Goal: Task Accomplishment & Management: Use online tool/utility

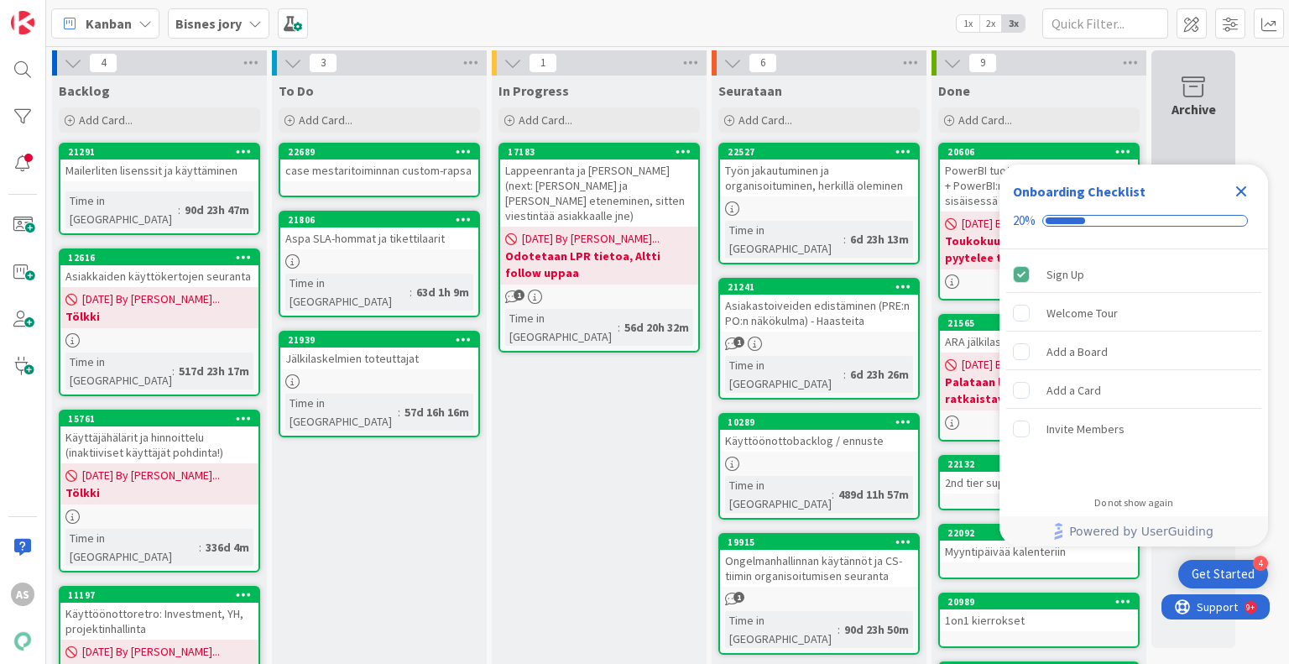
drag, startPoint x: 1244, startPoint y: 191, endPoint x: 1216, endPoint y: 187, distance: 28.0
click at [1244, 191] on icon "Close Checklist" at bounding box center [1241, 191] width 20 height 20
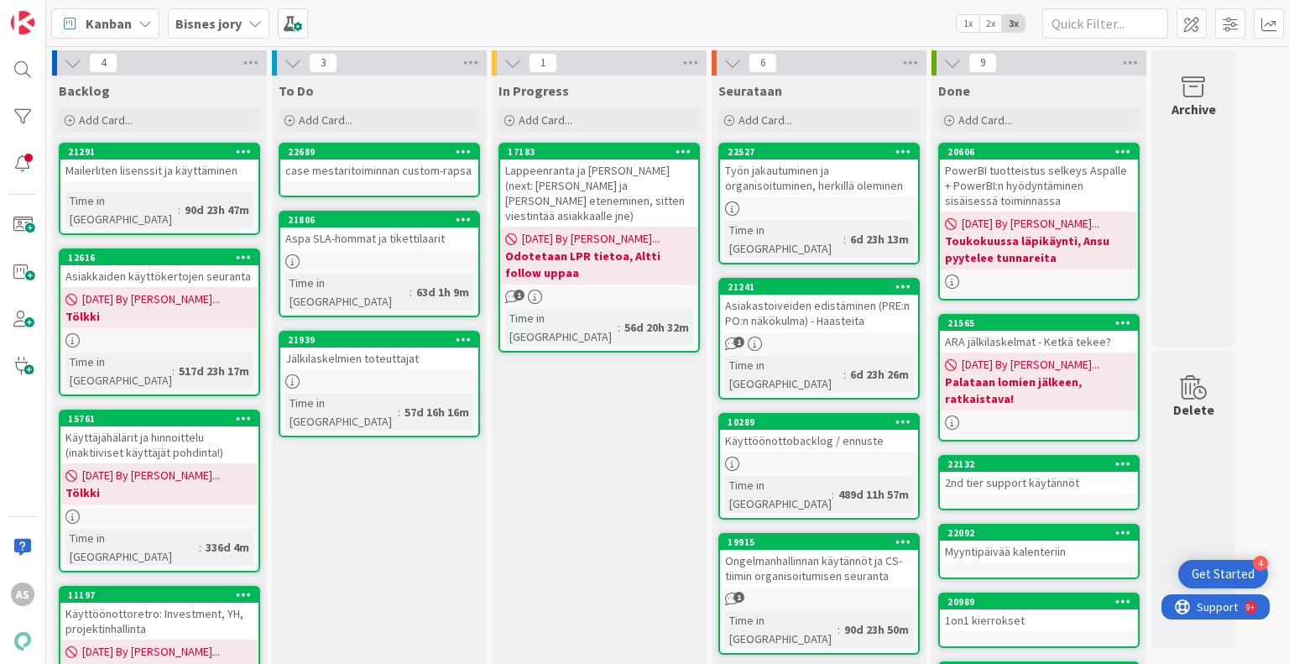
click at [583, 634] on div "In Progress Add Card... 17183 Lappeenranta ja [PERSON_NAME] (next: [PERSON_NAME…" at bounding box center [599, 600] width 215 height 1048
click at [596, 399] on div "In Progress Add Card... 17183 Lappeenranta ja PowerBI (next: pekka ja jukka käy…" at bounding box center [599, 600] width 215 height 1048
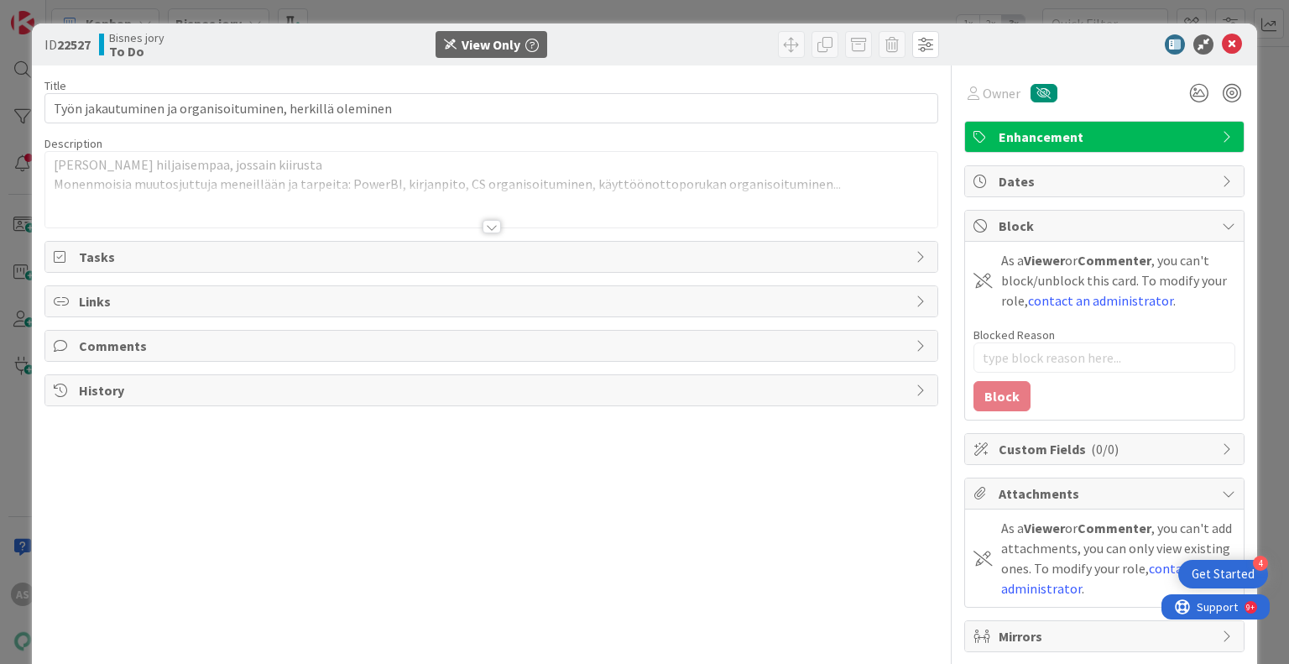
type textarea "x"
click at [484, 224] on div at bounding box center [492, 226] width 18 height 13
click at [491, 233] on div "Title 56 / 128 Työn jakautuminen ja organisoituminen, herkillä oleminen Descrip…" at bounding box center [490, 380] width 893 height 631
click at [487, 227] on div at bounding box center [492, 226] width 18 height 13
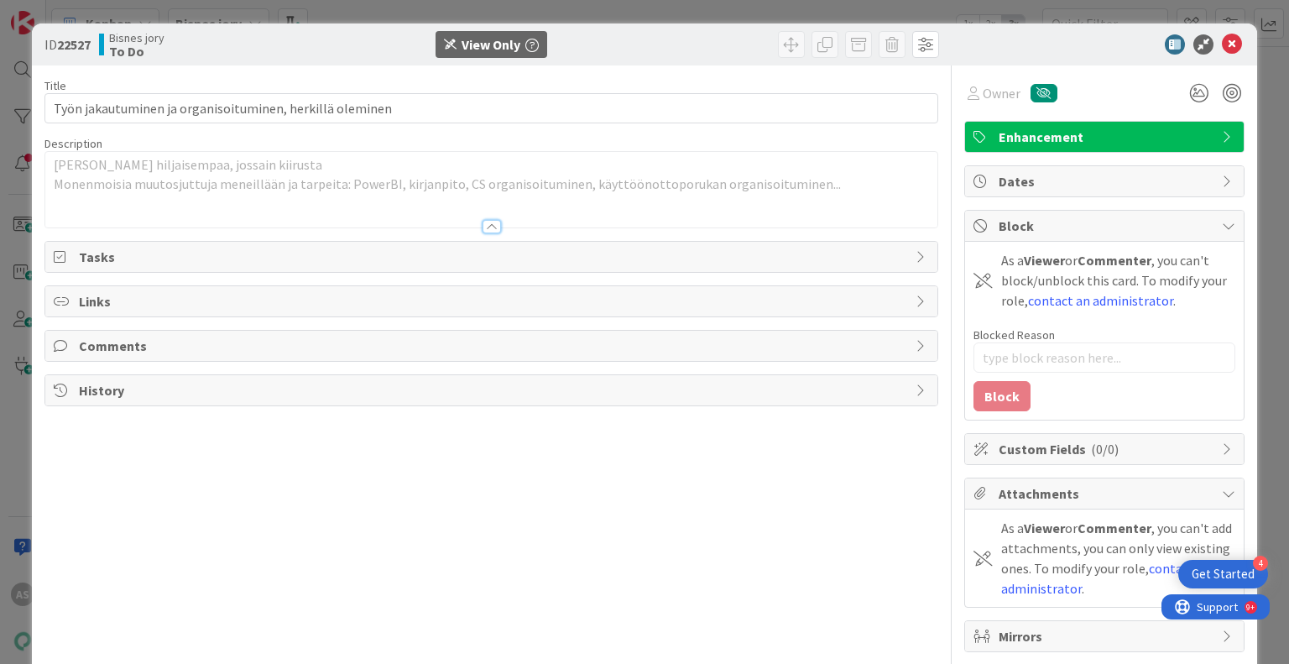
click at [487, 227] on div at bounding box center [492, 226] width 18 height 13
drag, startPoint x: 549, startPoint y: 544, endPoint x: 500, endPoint y: 452, distance: 103.6
click at [539, 520] on div "Title 56 / 128 Työn jakautuminen ja organisoituminen, herkillä oleminen Descrip…" at bounding box center [490, 380] width 893 height 631
click at [484, 226] on div at bounding box center [492, 226] width 18 height 13
click at [485, 224] on div at bounding box center [492, 226] width 18 height 13
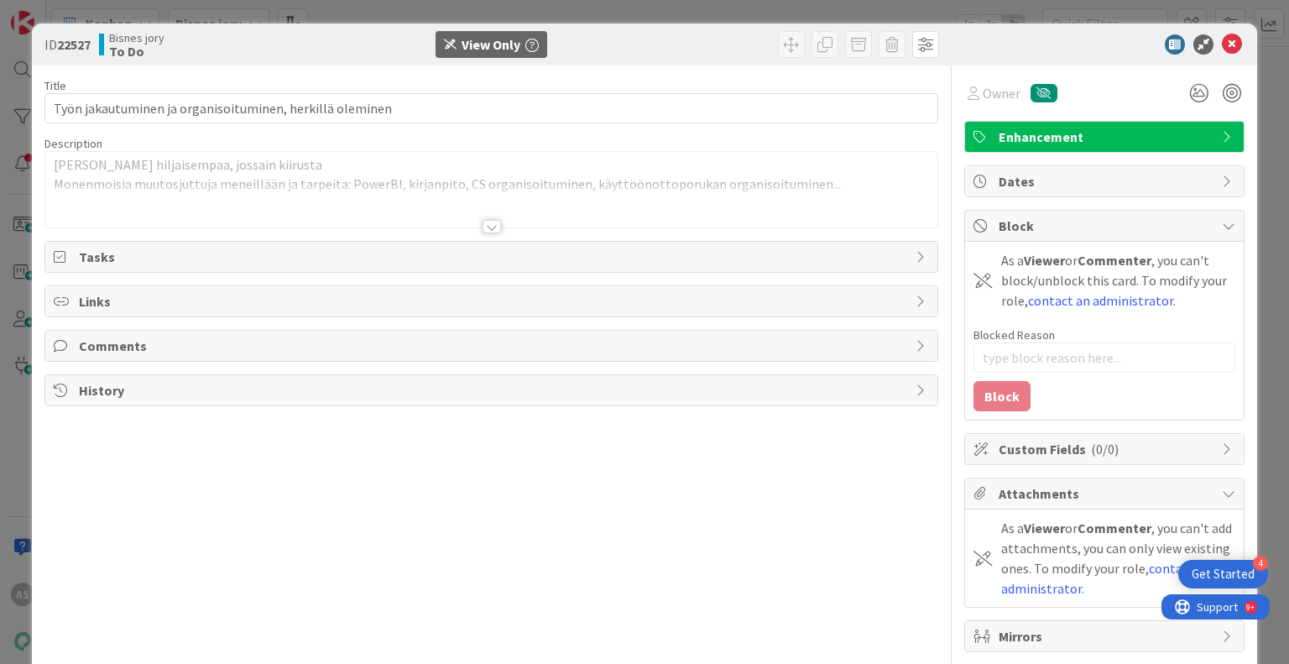
click at [483, 225] on div at bounding box center [492, 226] width 18 height 13
click at [1225, 44] on icon at bounding box center [1232, 44] width 20 height 20
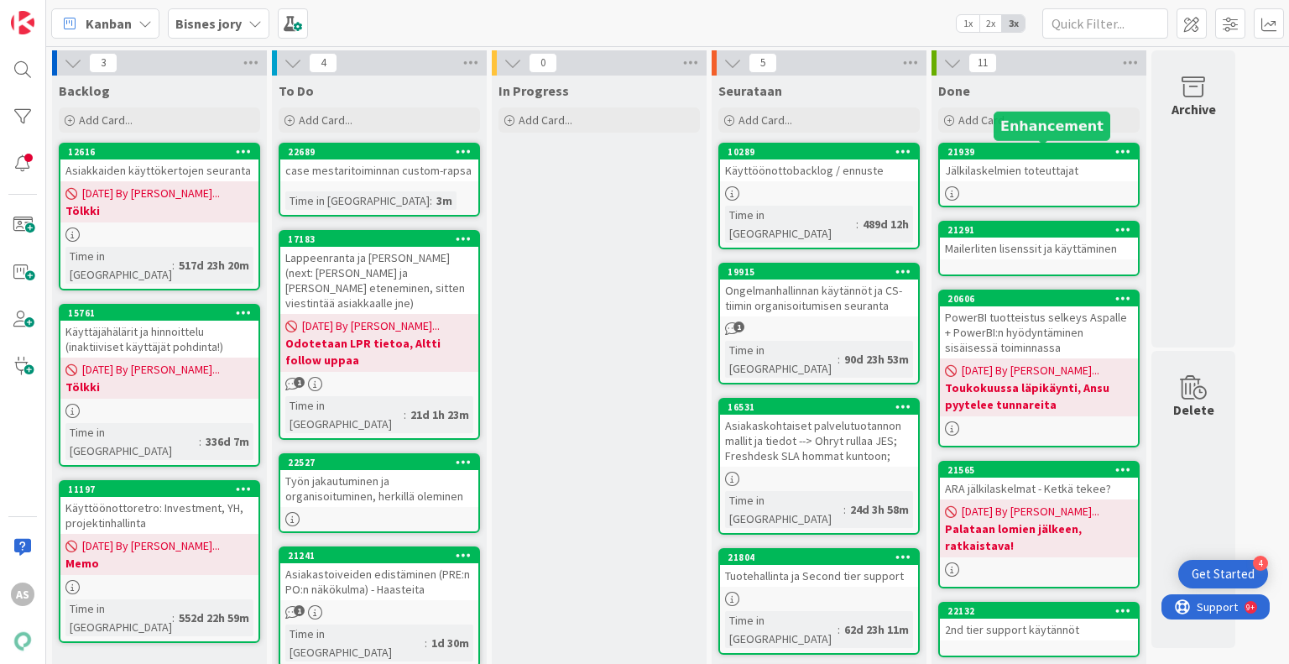
click at [1012, 157] on div "21939" at bounding box center [1043, 152] width 191 height 12
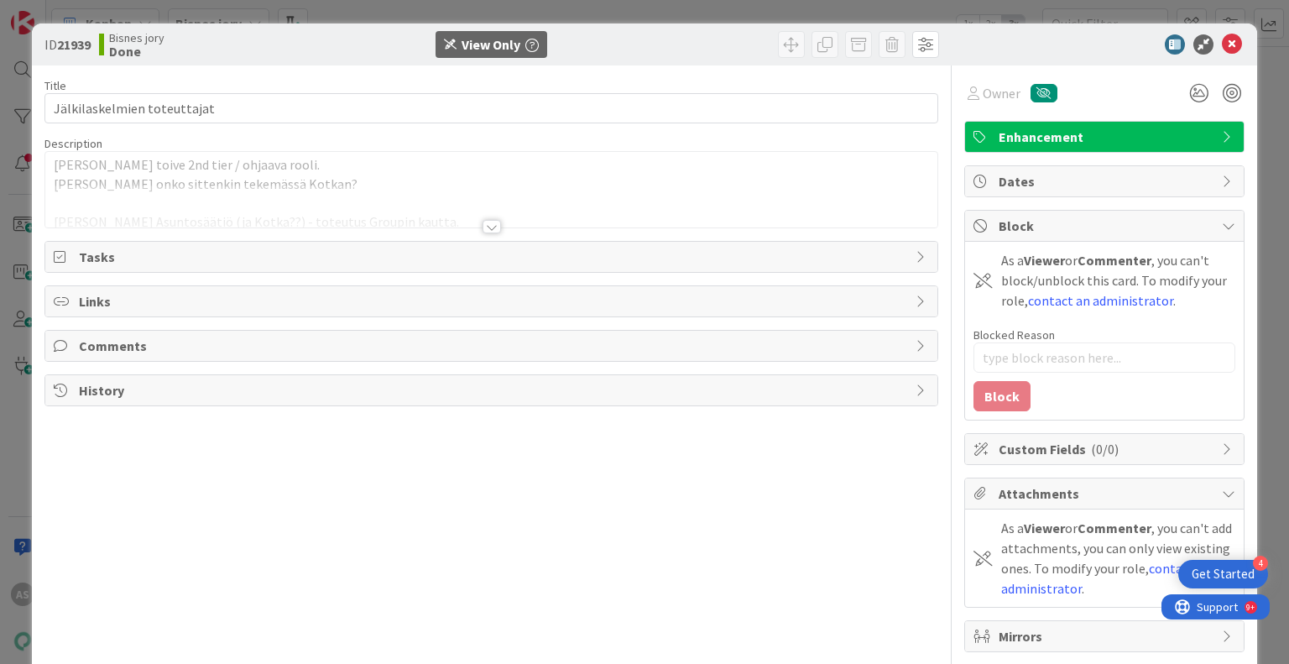
click at [483, 222] on div at bounding box center [492, 226] width 18 height 13
click at [1238, 43] on div "ID 21939 Bisnes jory Done View Only" at bounding box center [644, 45] width 1225 height 42
click at [1226, 43] on icon at bounding box center [1232, 44] width 20 height 20
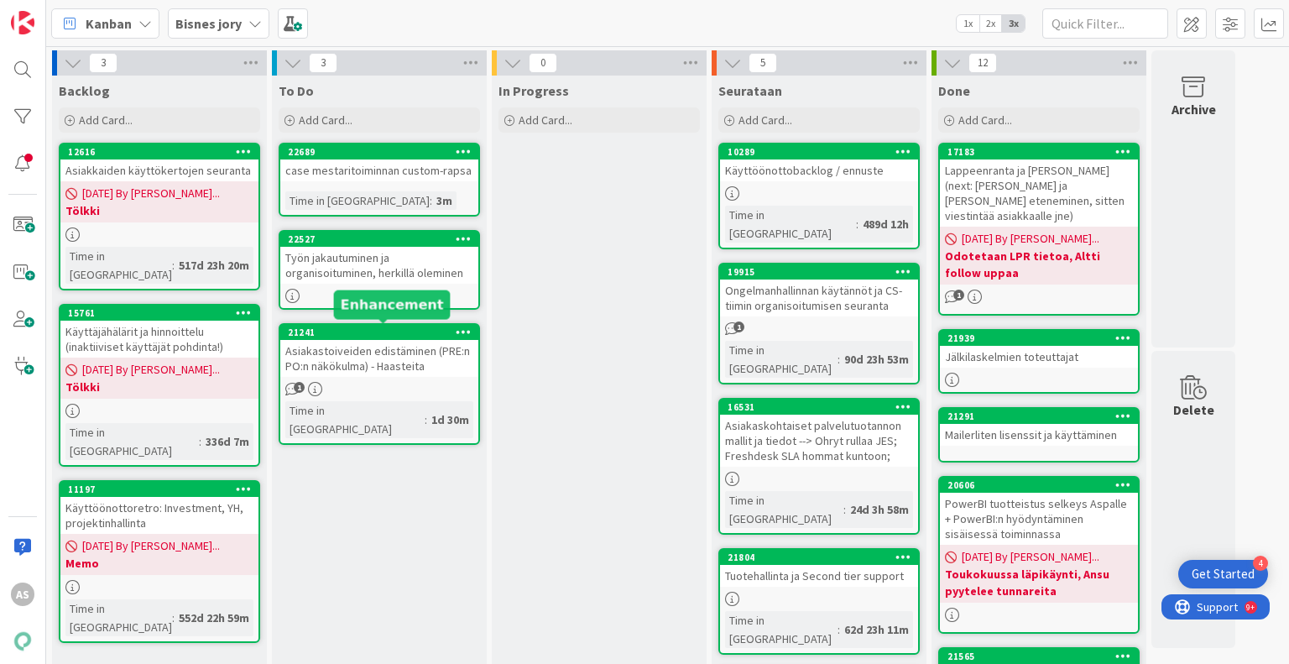
click at [389, 328] on div "21241" at bounding box center [383, 333] width 191 height 12
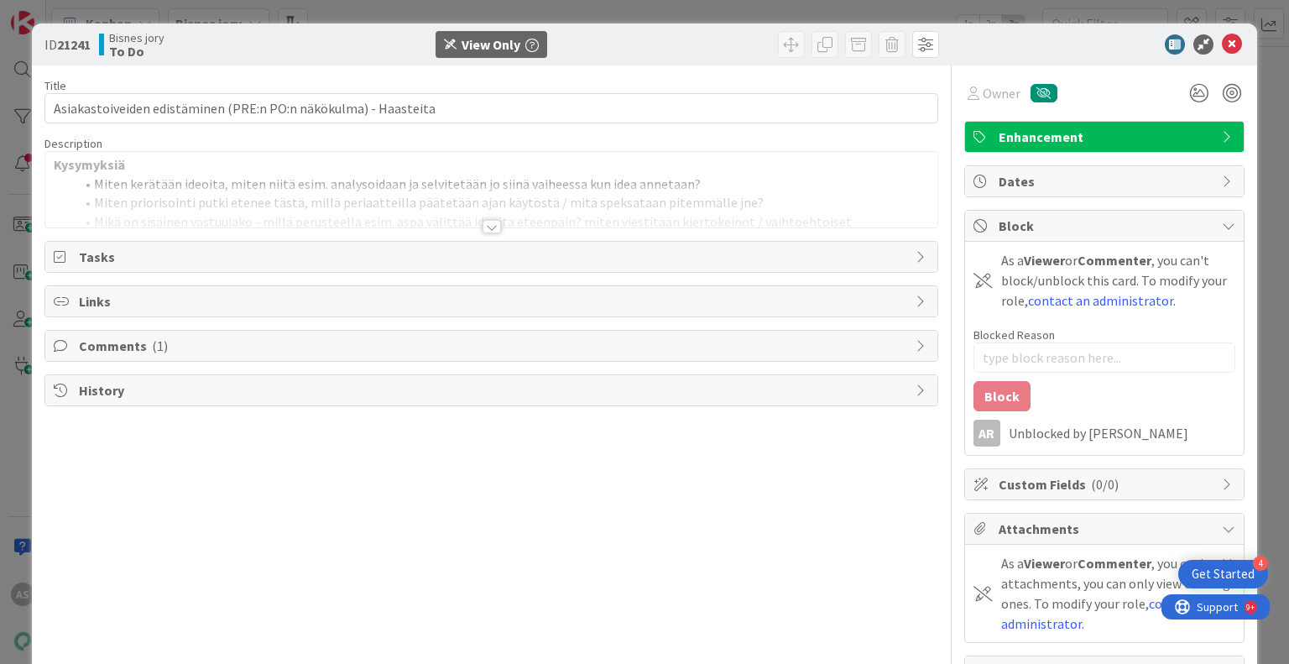
click at [489, 220] on div at bounding box center [492, 226] width 18 height 13
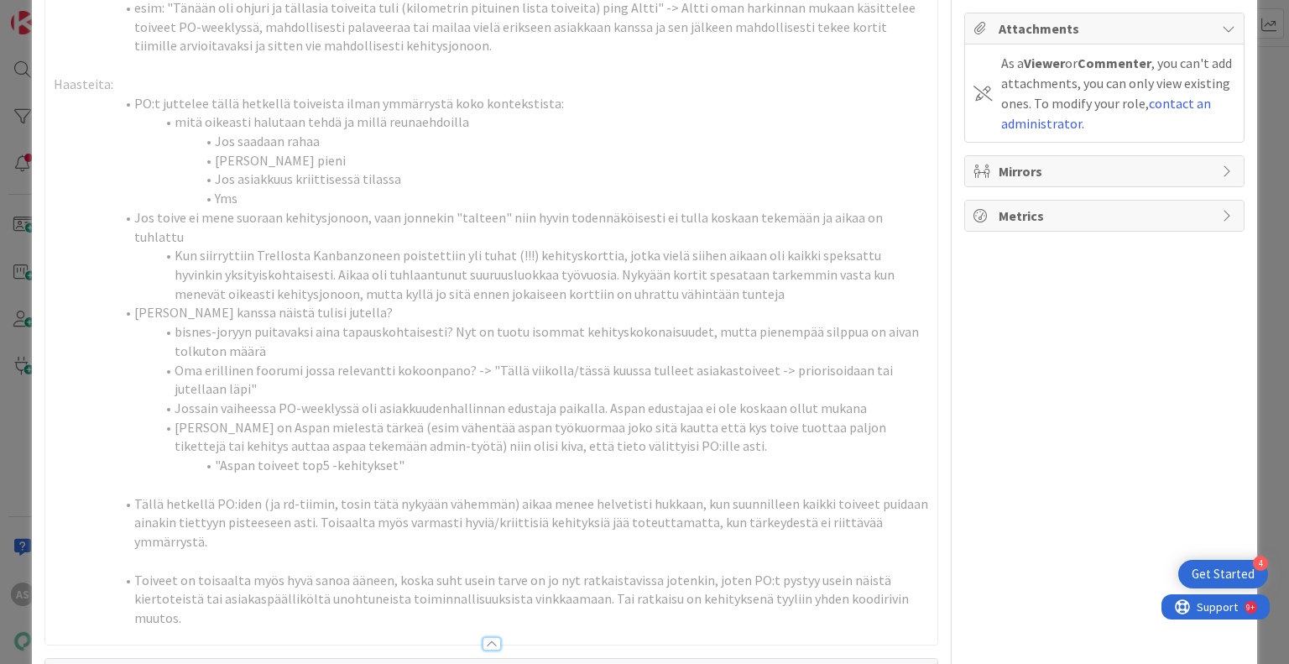
scroll to position [504, 0]
click at [537, 395] on li "Jossain vaiheessa PO-weeklyssä oli asiakkuudenhallinnan edustaja paikalla. Aspa…" at bounding box center [501, 404] width 855 height 19
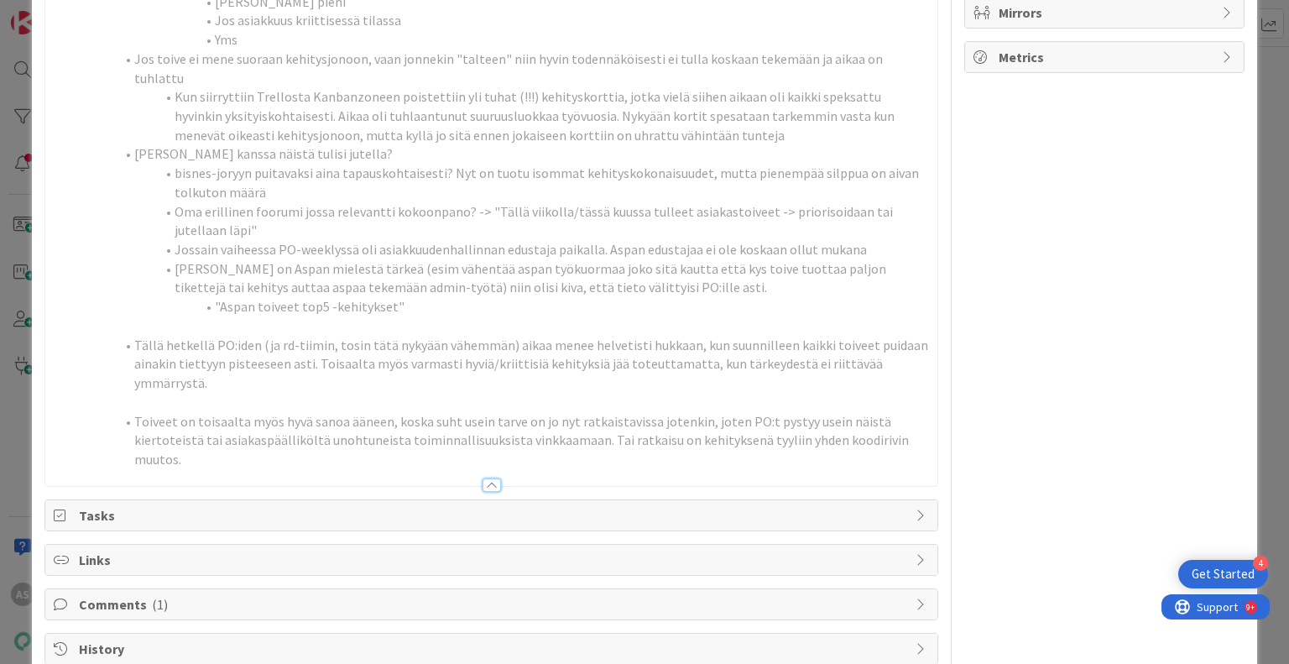
scroll to position [674, 0]
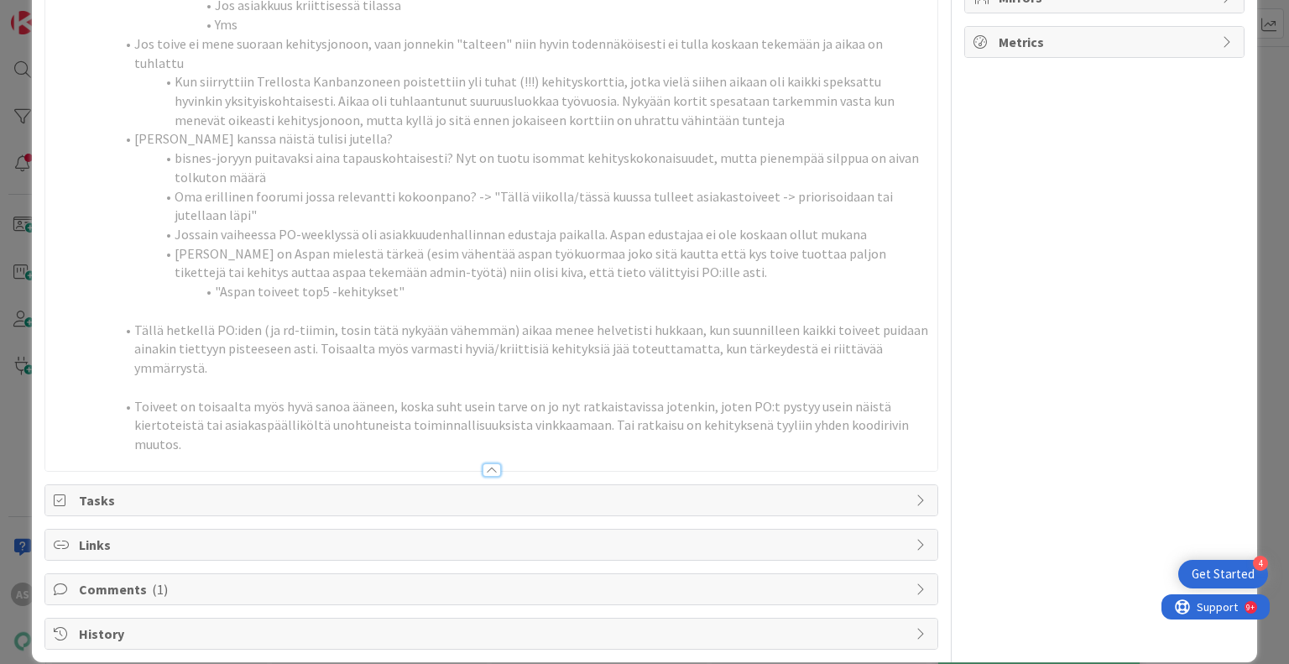
click at [483, 463] on div at bounding box center [492, 469] width 18 height 13
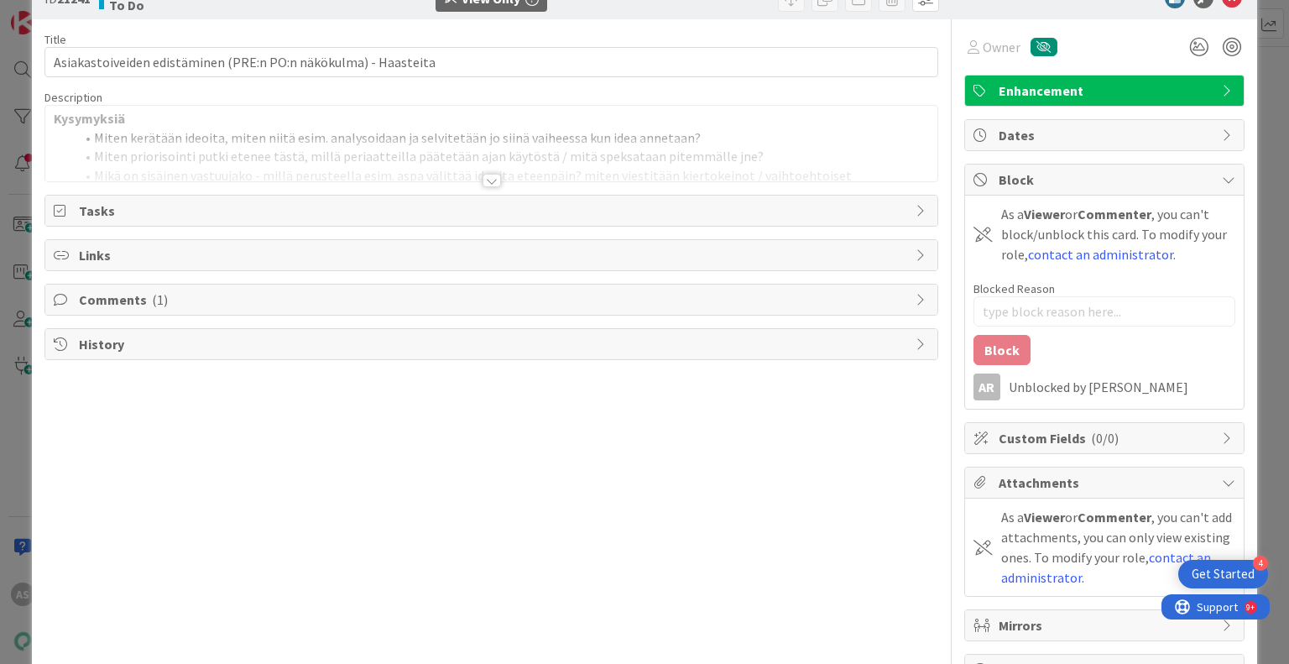
scroll to position [0, 0]
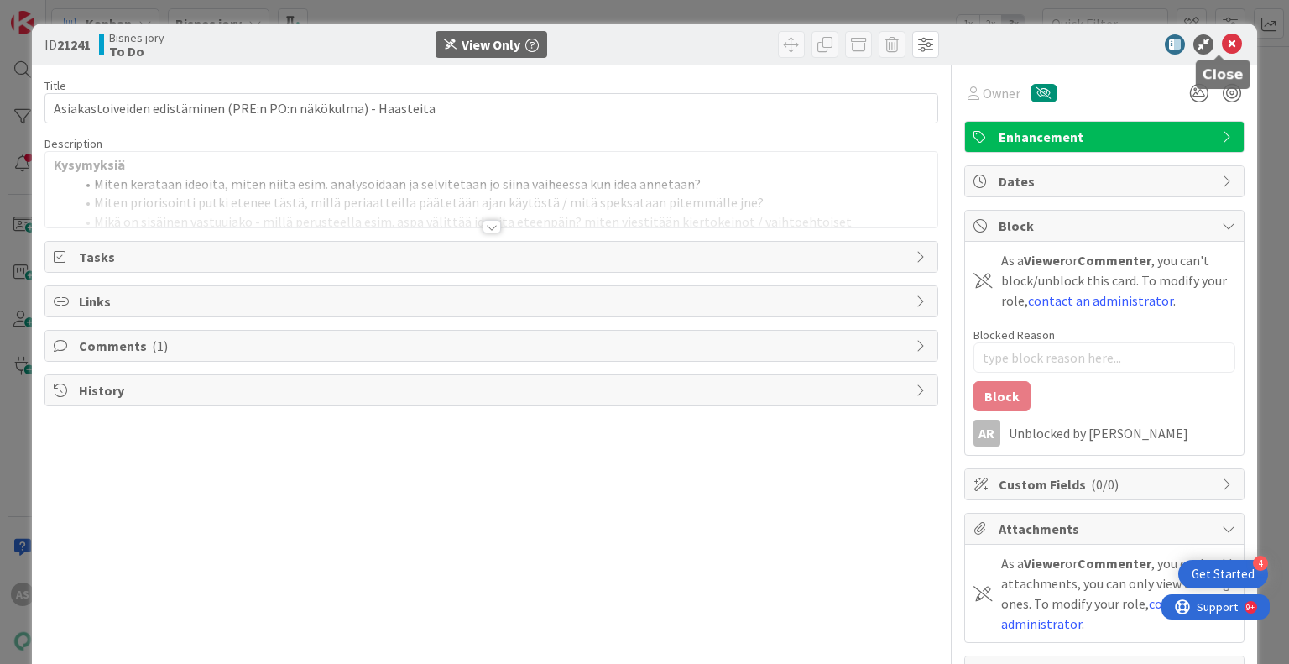
click at [1224, 41] on icon at bounding box center [1232, 44] width 20 height 20
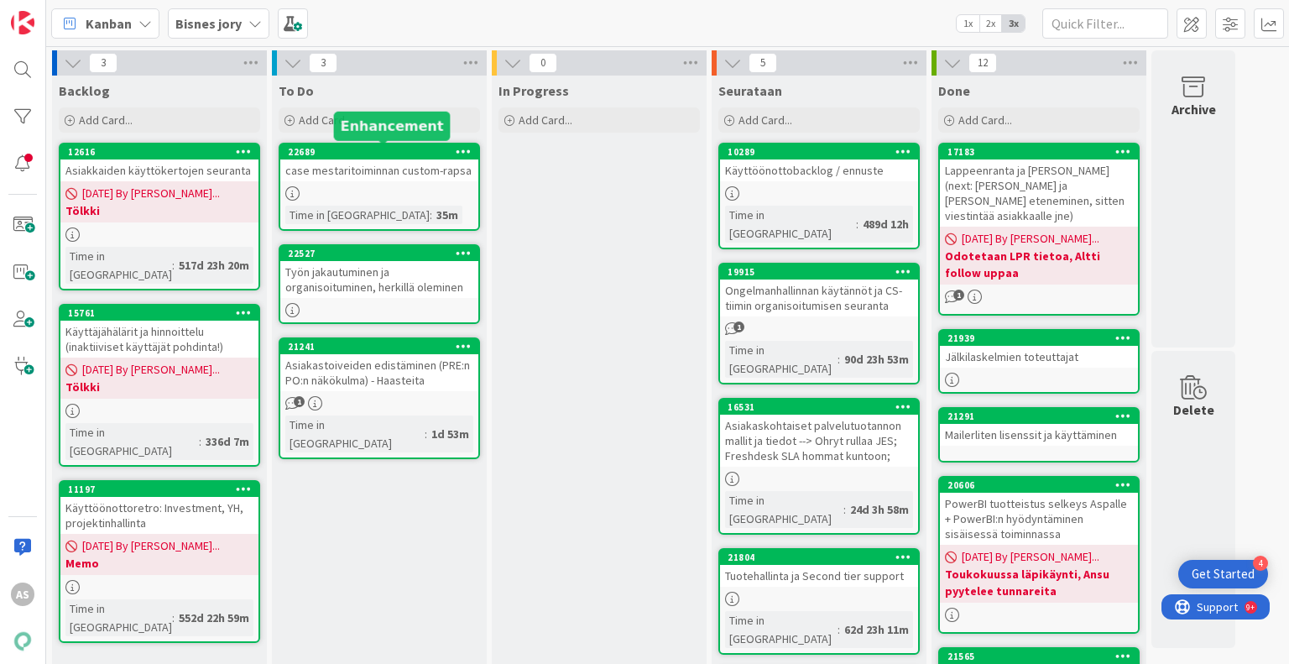
click at [401, 144] on div "22689" at bounding box center [379, 151] width 198 height 15
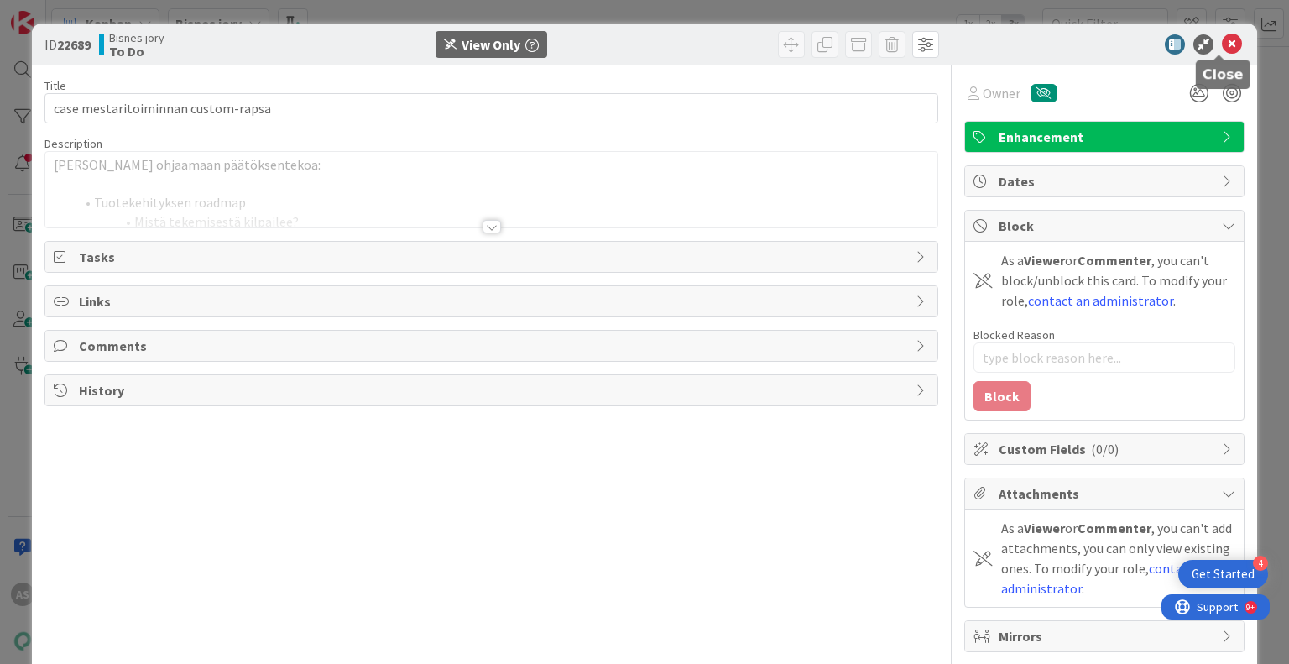
click at [1227, 40] on icon at bounding box center [1232, 44] width 20 height 20
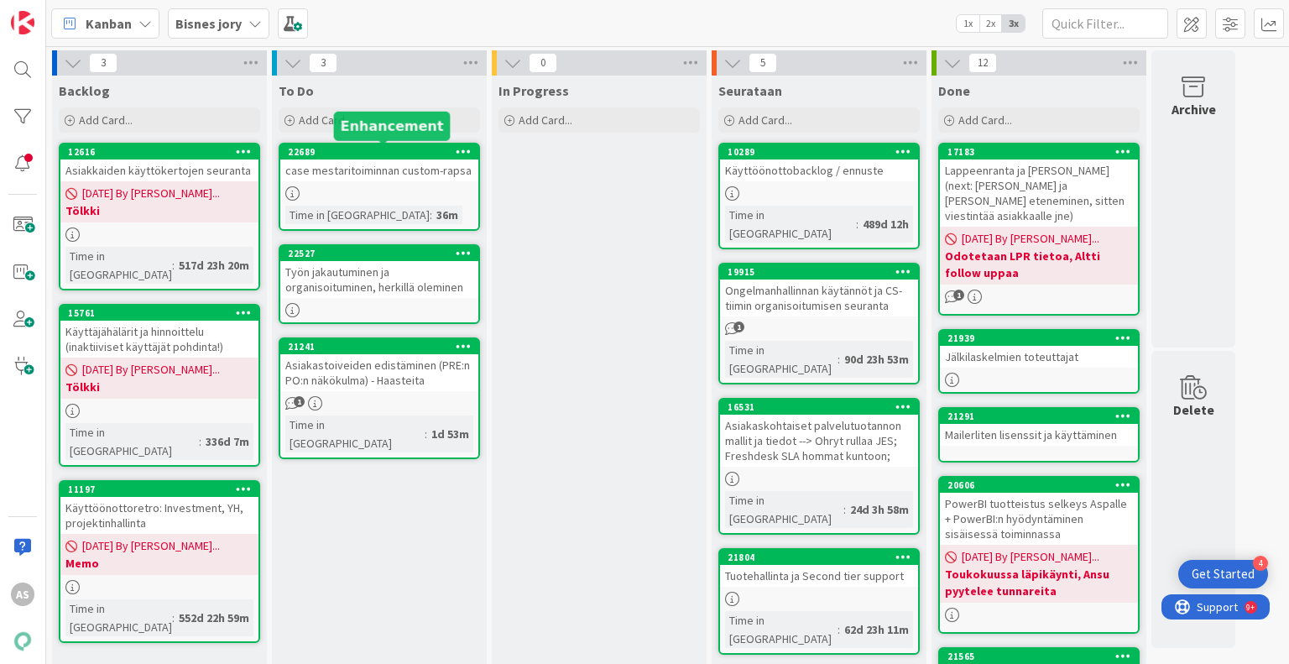
click at [418, 154] on div "22689" at bounding box center [383, 152] width 191 height 12
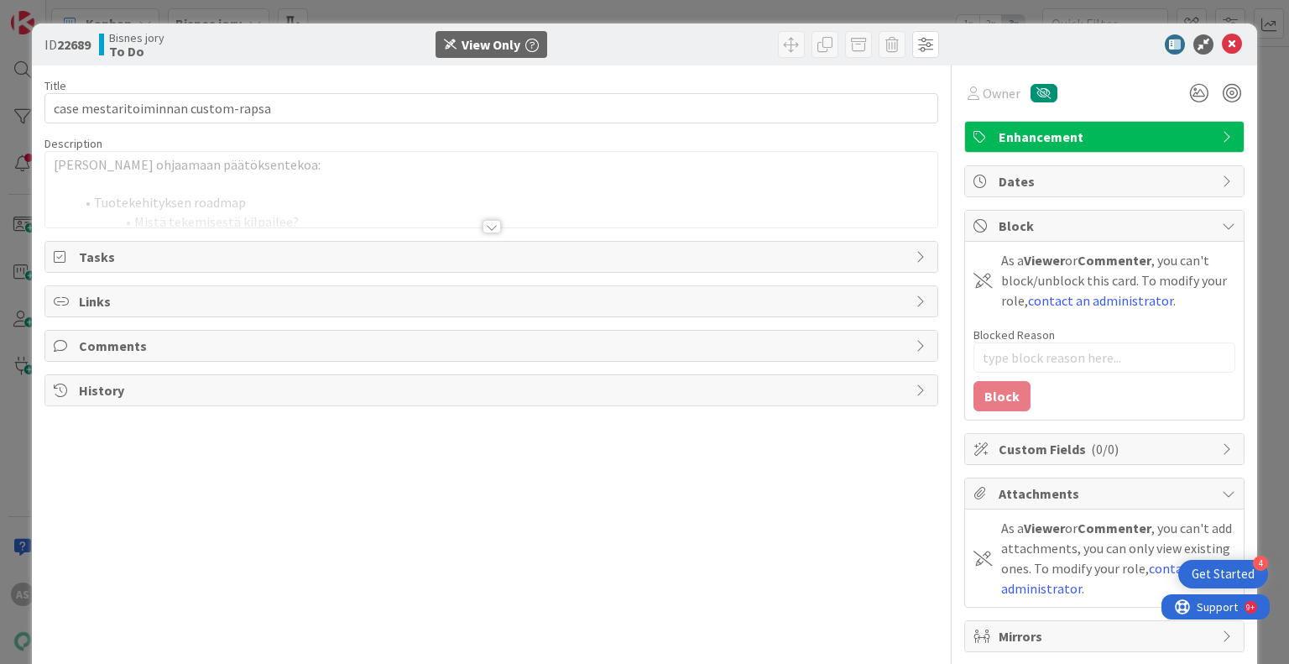
click at [483, 221] on div at bounding box center [492, 226] width 18 height 13
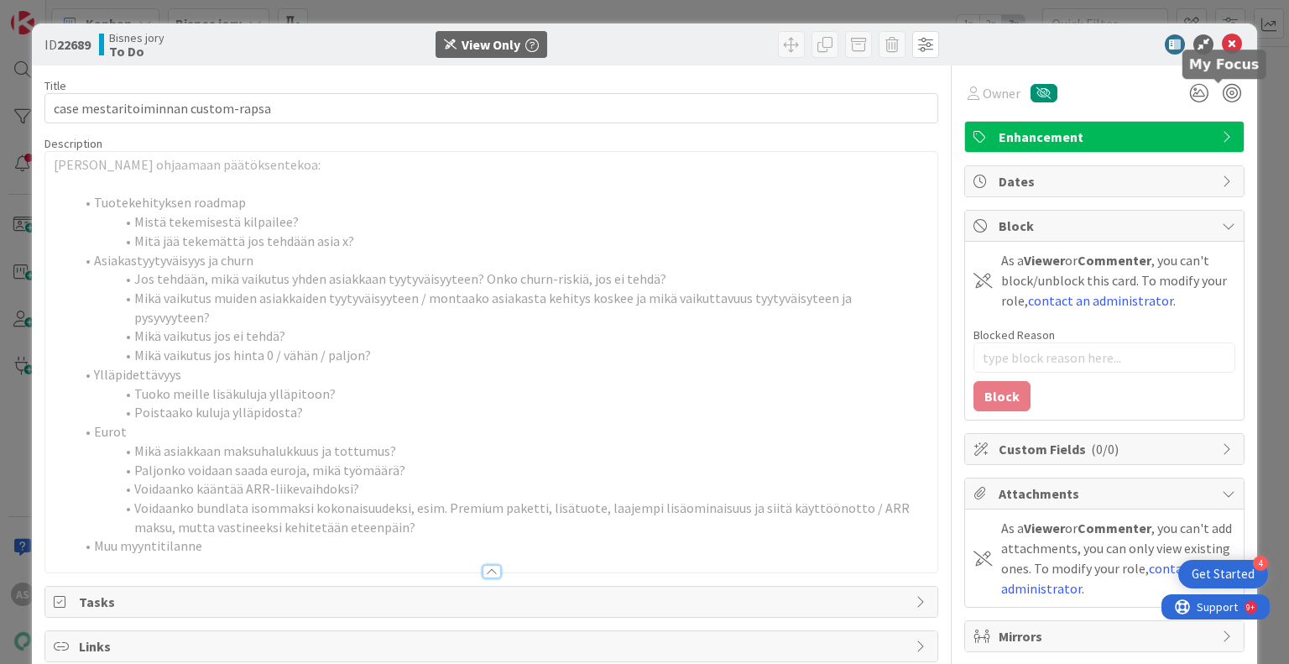
type textarea "x"
click at [1222, 47] on icon at bounding box center [1232, 44] width 20 height 20
